Goal: Task Accomplishment & Management: Complete application form

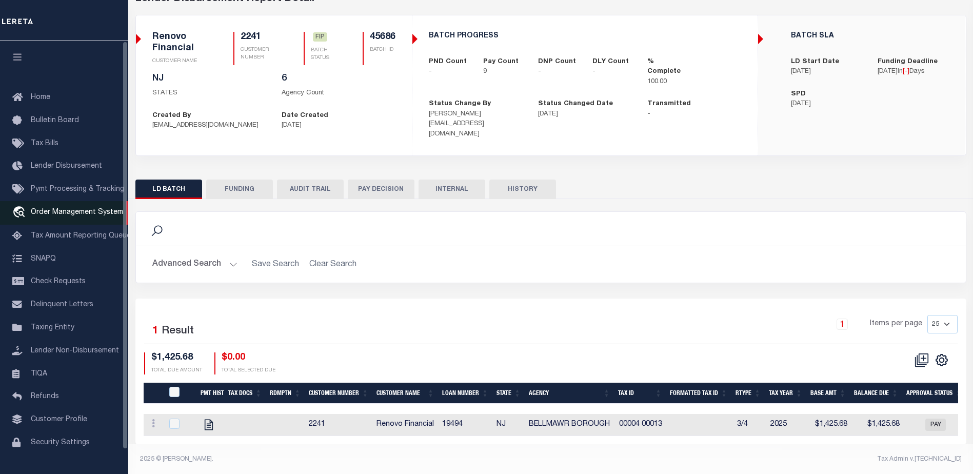
scroll to position [60, 0]
click at [73, 214] on span "Order Management System" at bounding box center [77, 212] width 92 height 7
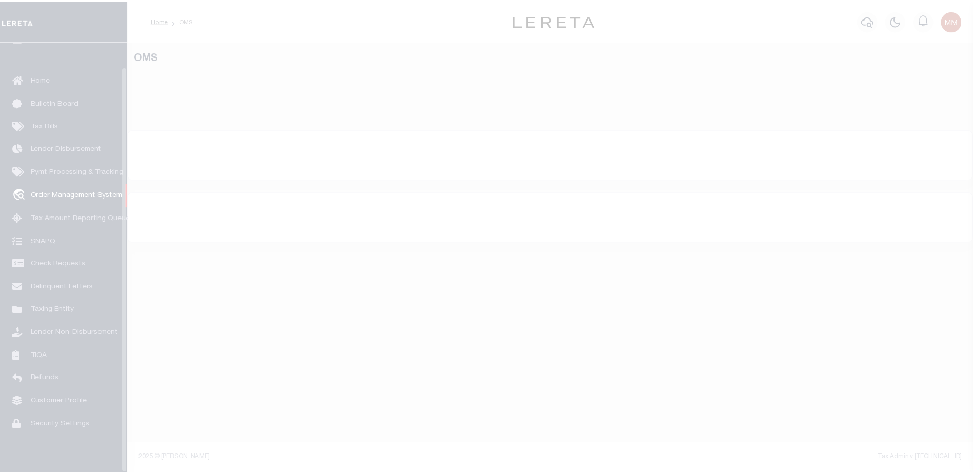
scroll to position [26, 0]
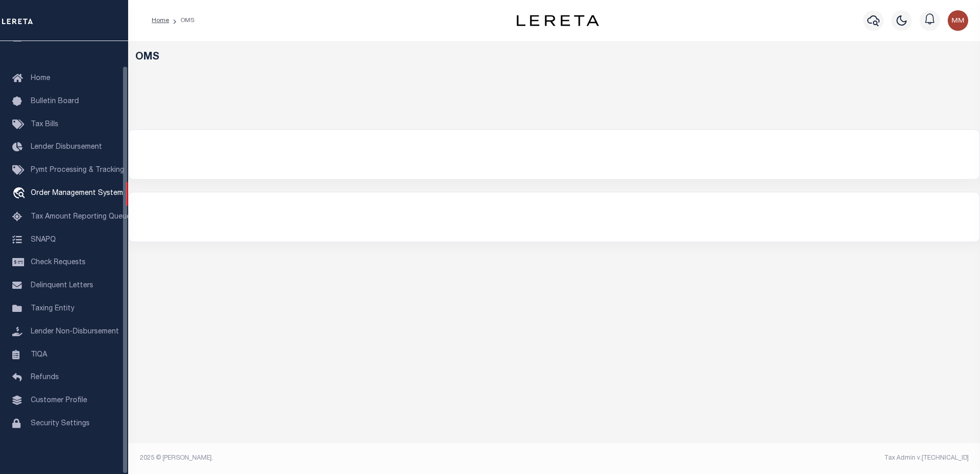
select select "200"
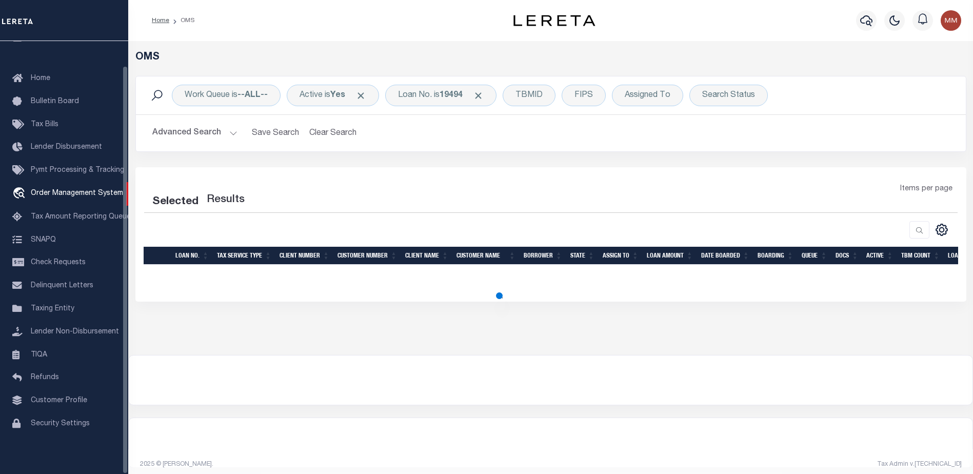
select select "200"
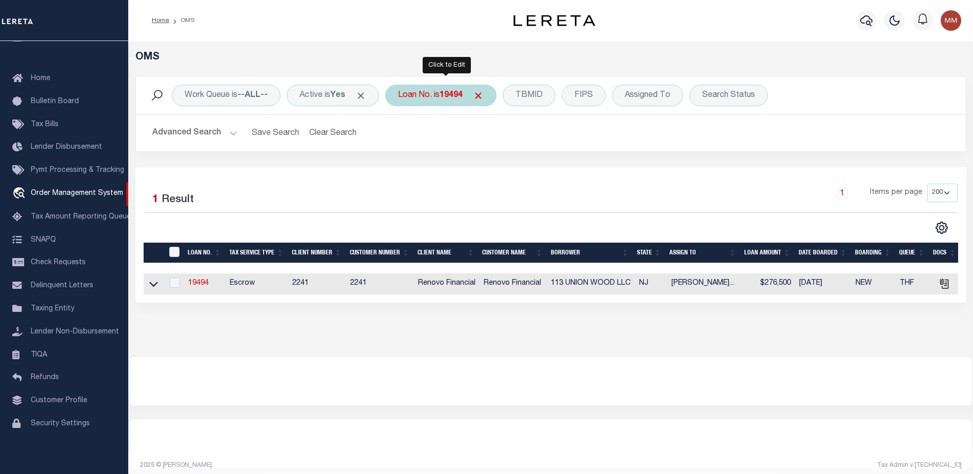
click at [454, 95] on b "19494" at bounding box center [450, 95] width 23 height 8
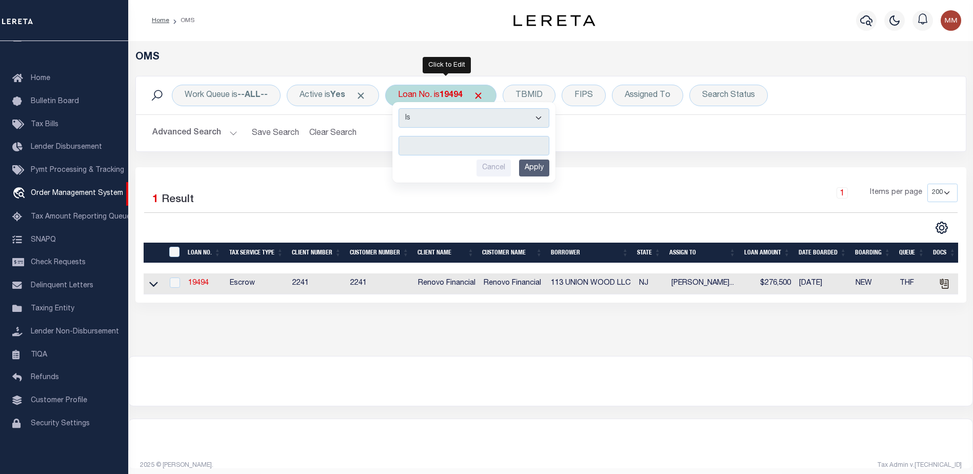
click at [430, 147] on input "text" at bounding box center [473, 145] width 151 height 19
type input "1000044194"
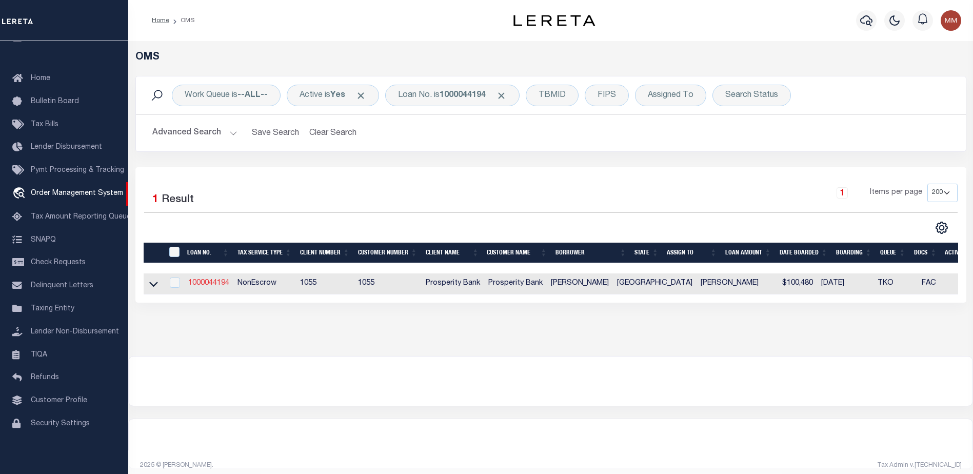
click at [211, 285] on link "1000044194" at bounding box center [208, 282] width 41 height 7
type input "1000044194"
type input "[PERSON_NAME]"
select select
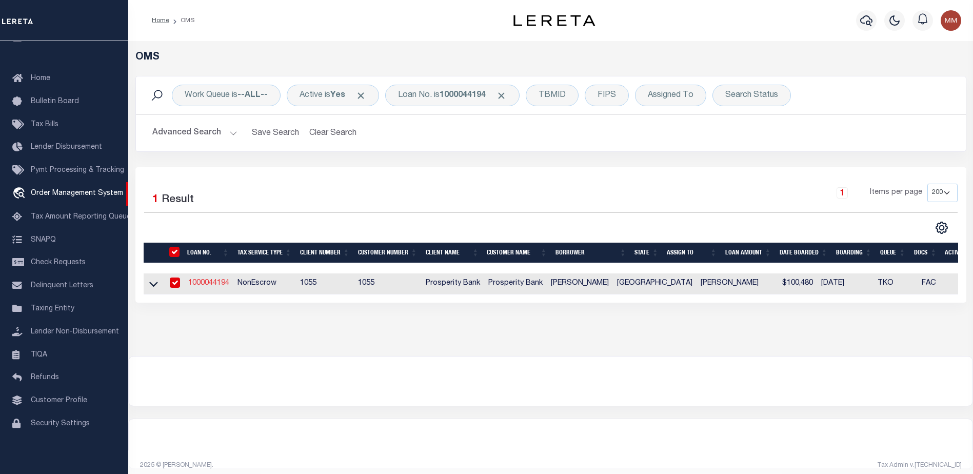
select select
select select "NonEscrow"
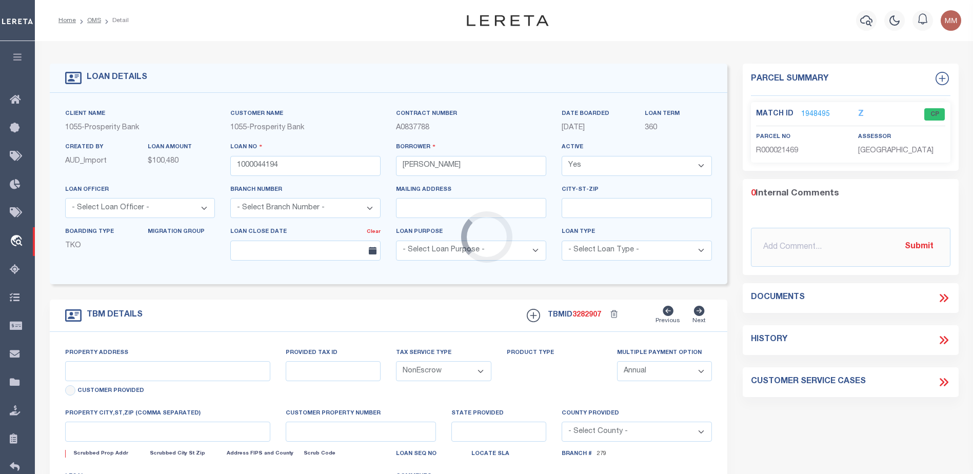
select select "14717"
type input "8611 ERC 95"
type input "000415000030410"
select select
type input "MIDLAND TX 79706"
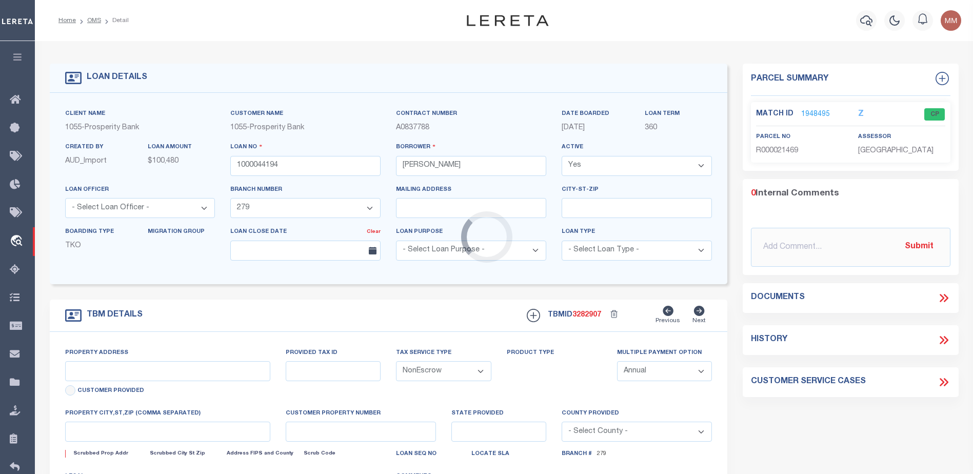
type input "[GEOGRAPHIC_DATA]"
select select
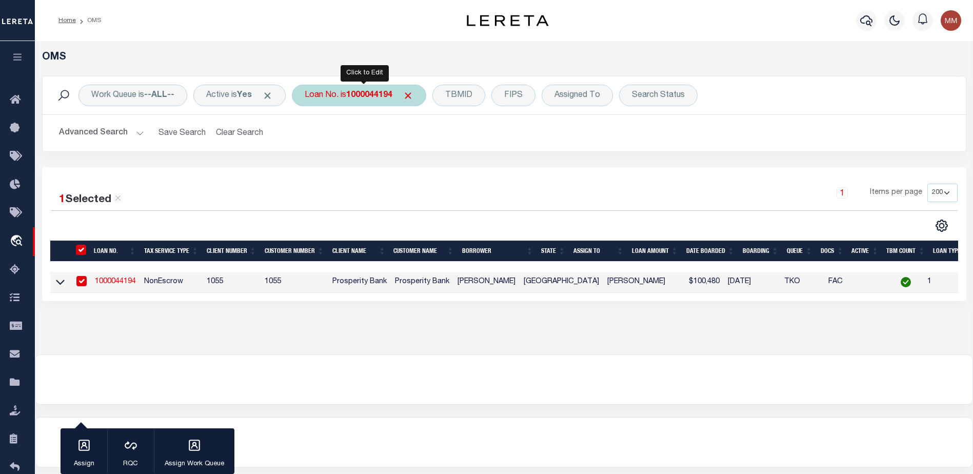
click at [358, 93] on b "1000044194" at bounding box center [369, 95] width 46 height 8
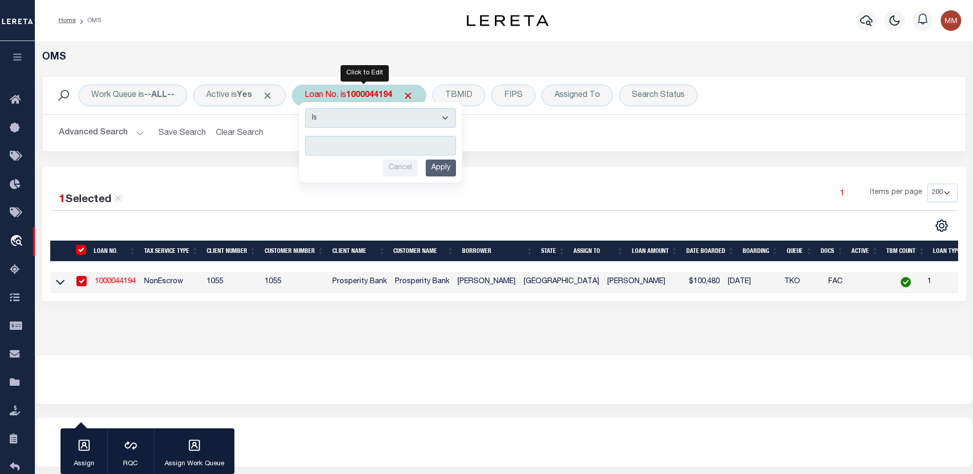
click at [325, 142] on input "text" at bounding box center [380, 145] width 151 height 19
type input "19494"
click at [446, 166] on input "Apply" at bounding box center [441, 167] width 30 height 17
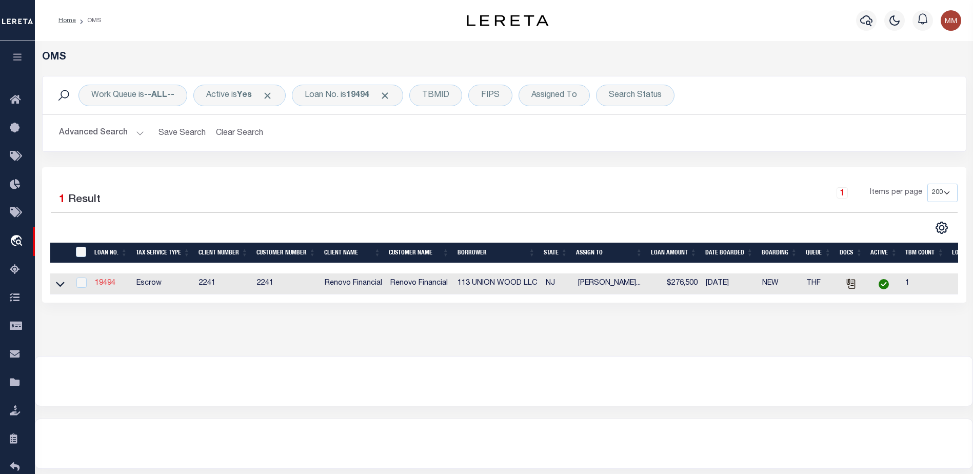
click at [113, 281] on link "19494" at bounding box center [105, 282] width 21 height 7
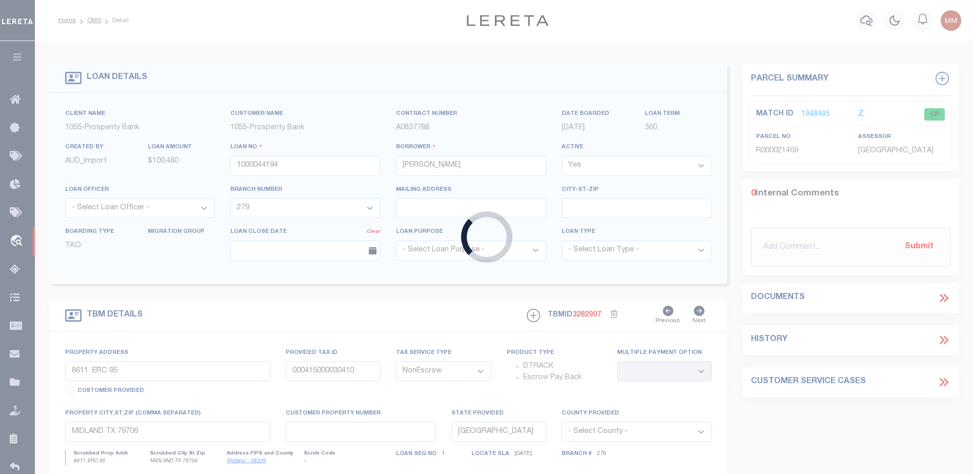
type input "19494"
type input "113 UNION WOOD LLC"
select select
type input "[STREET_ADDRESS]"
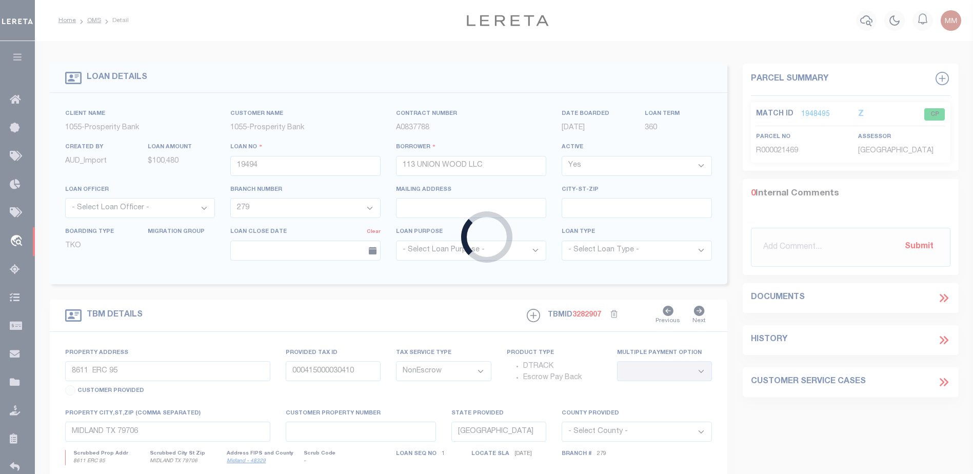
type input "[PERSON_NAME] NJ 08527"
select select "400"
select select "Escrow"
select select "14701"
select select "25066"
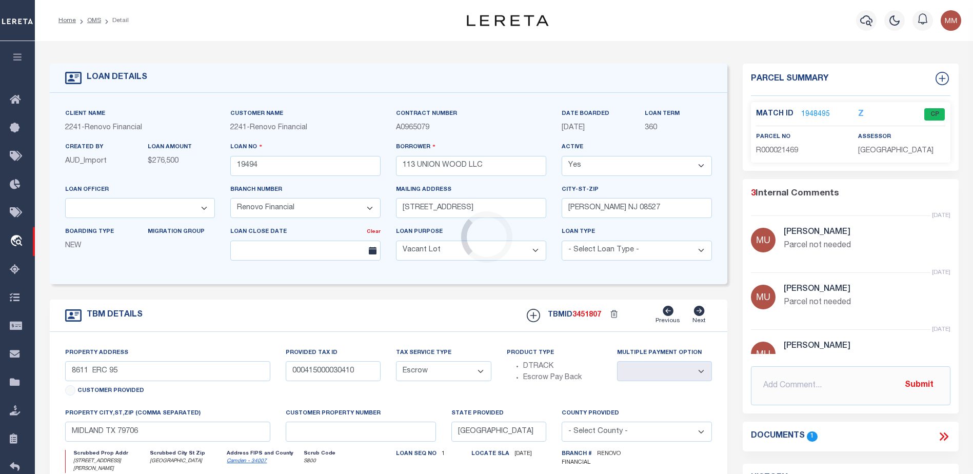
type input "[STREET_ADDRESS][PERSON_NAME]"
select select
type input "[GEOGRAPHIC_DATA]"
type input "a0kUS00000BMct8"
type input "NJ"
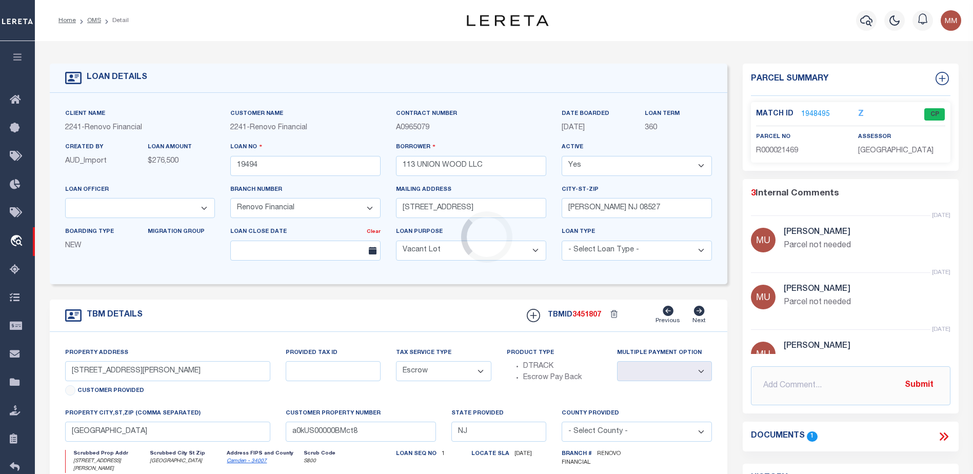
select select
type textarea "LEGAL REQUIRED"
